Goal: Use online tool/utility: Utilize a website feature to perform a specific function

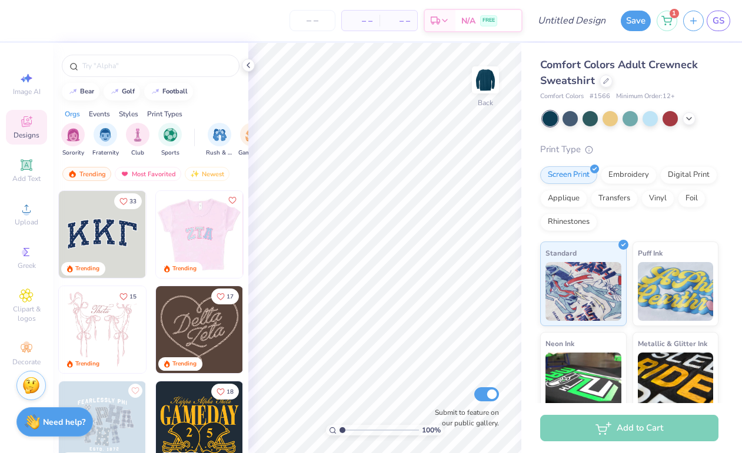
click at [156, 246] on img at bounding box center [112, 234] width 87 height 87
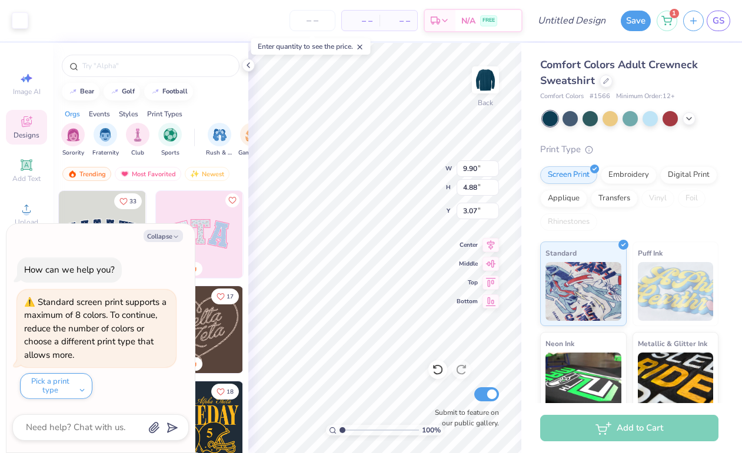
type textarea "x"
type input "9.05"
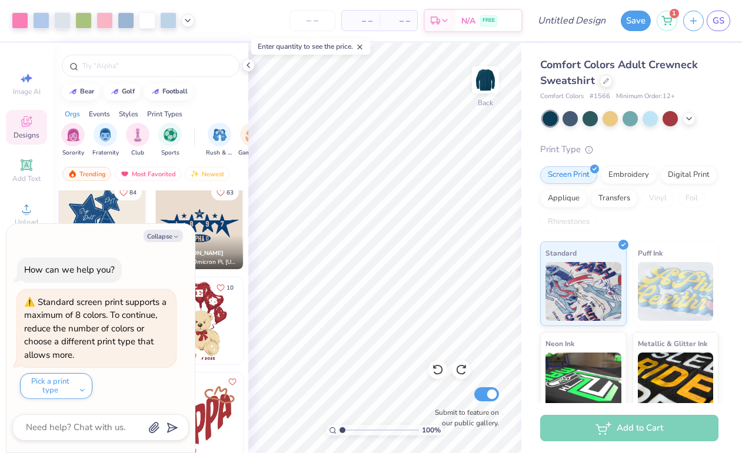
scroll to position [535, 0]
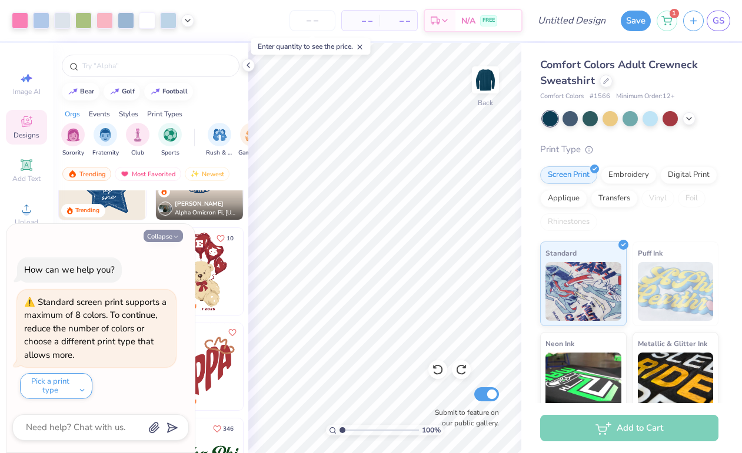
click at [163, 236] on button "Collapse" at bounding box center [163, 236] width 39 height 12
type textarea "x"
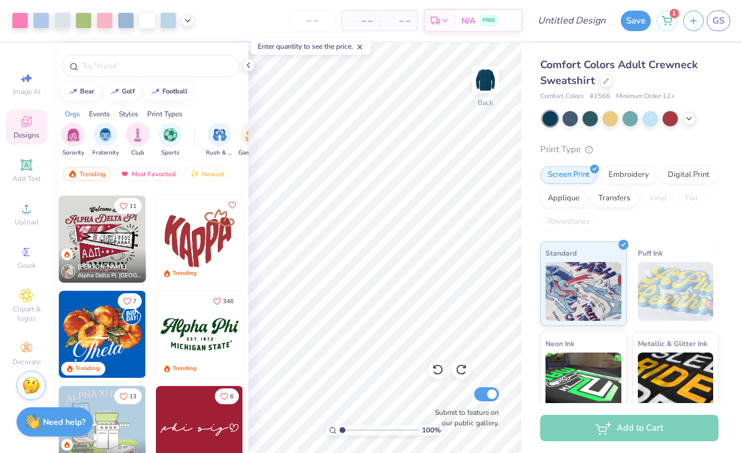
scroll to position [733, 0]
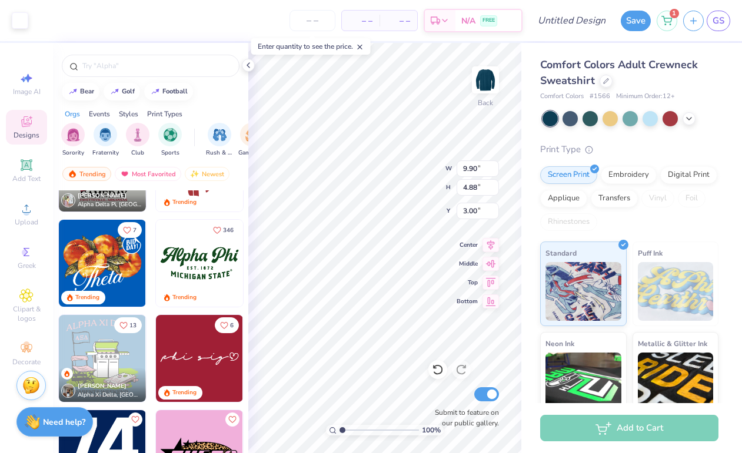
type input "9.80"
type input "9.96"
type input "10.08"
type input "5.04"
type input "3.00"
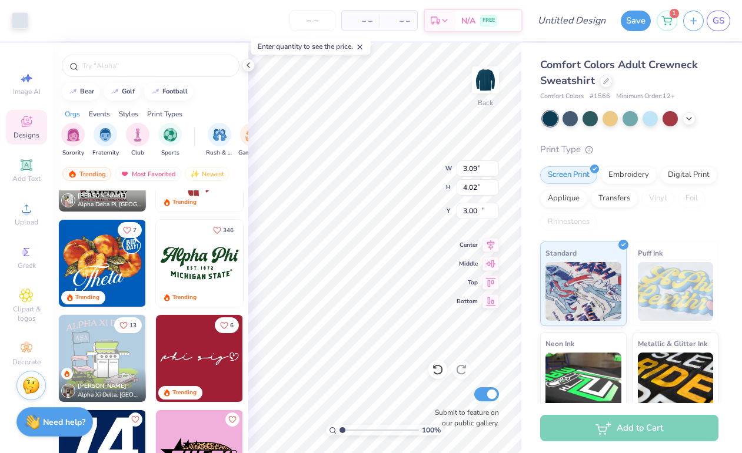
type input "13.82"
type input "6.43"
type input "4.84"
type input "3.00"
type input "8.01"
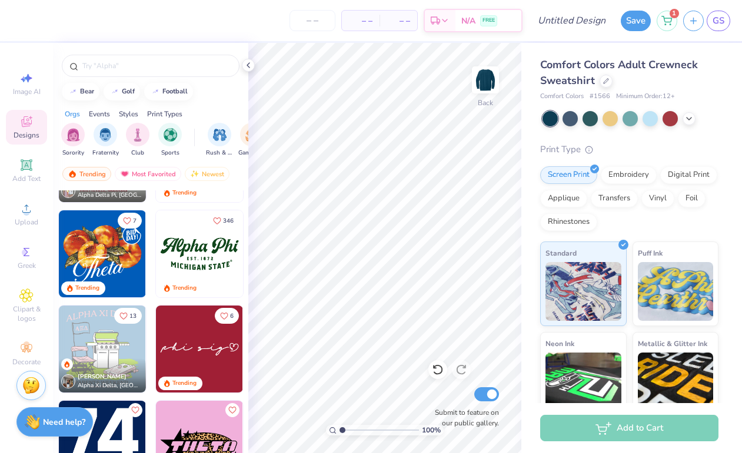
scroll to position [701, 0]
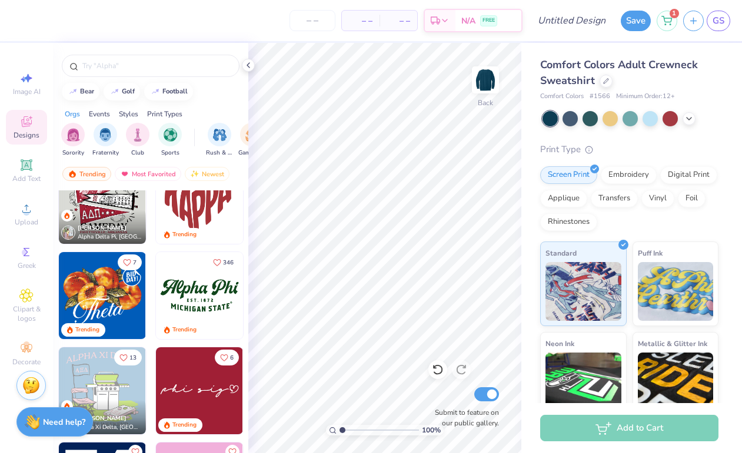
click at [191, 291] on img at bounding box center [199, 295] width 87 height 87
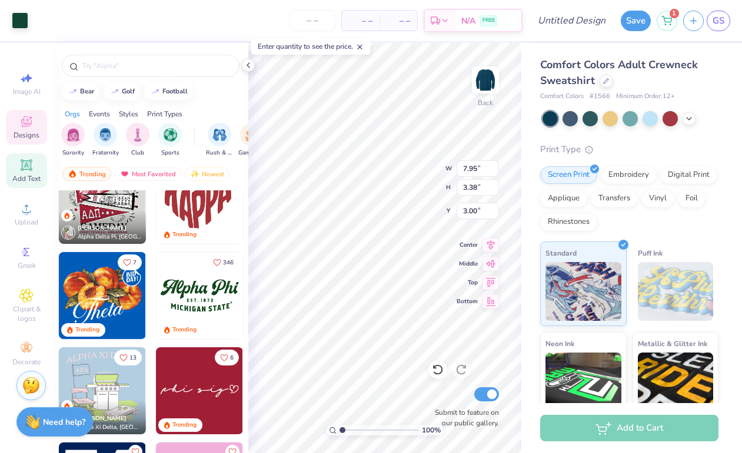
click at [29, 173] on div "Add Text" at bounding box center [26, 171] width 41 height 35
type input "5.81"
type input "1.68"
type input "10.41"
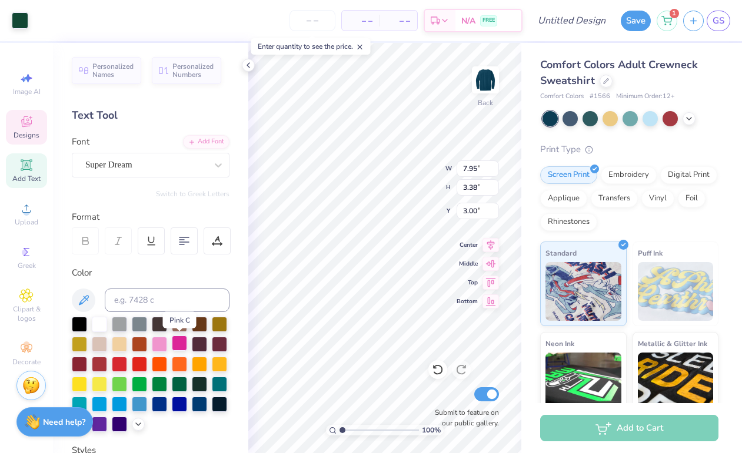
click at [184, 345] on div at bounding box center [179, 343] width 15 height 15
